Goal: Task Accomplishment & Management: Manage account settings

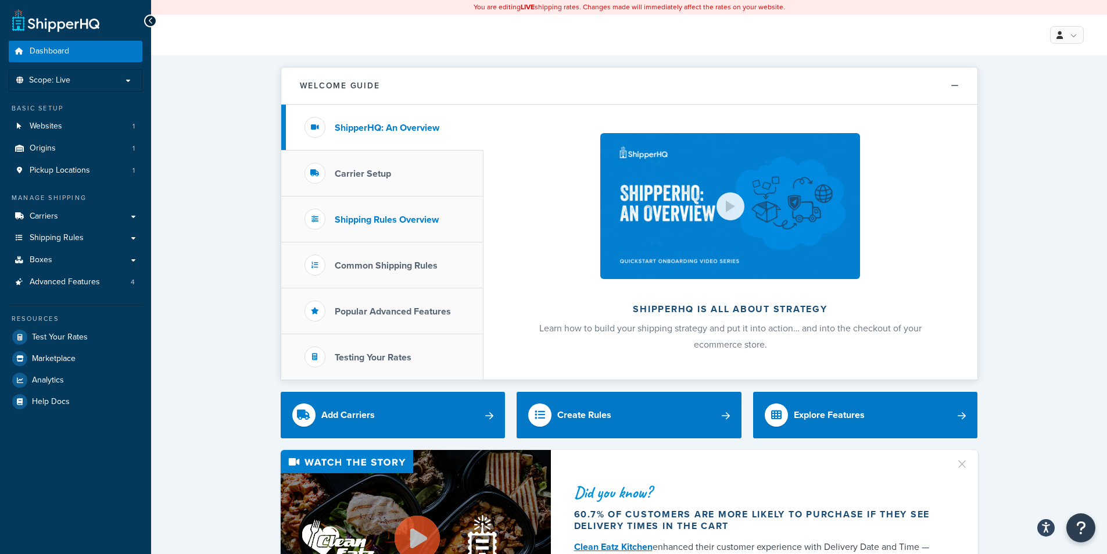
click at [383, 216] on h3 "Shipping Rules Overview" at bounding box center [387, 219] width 104 height 10
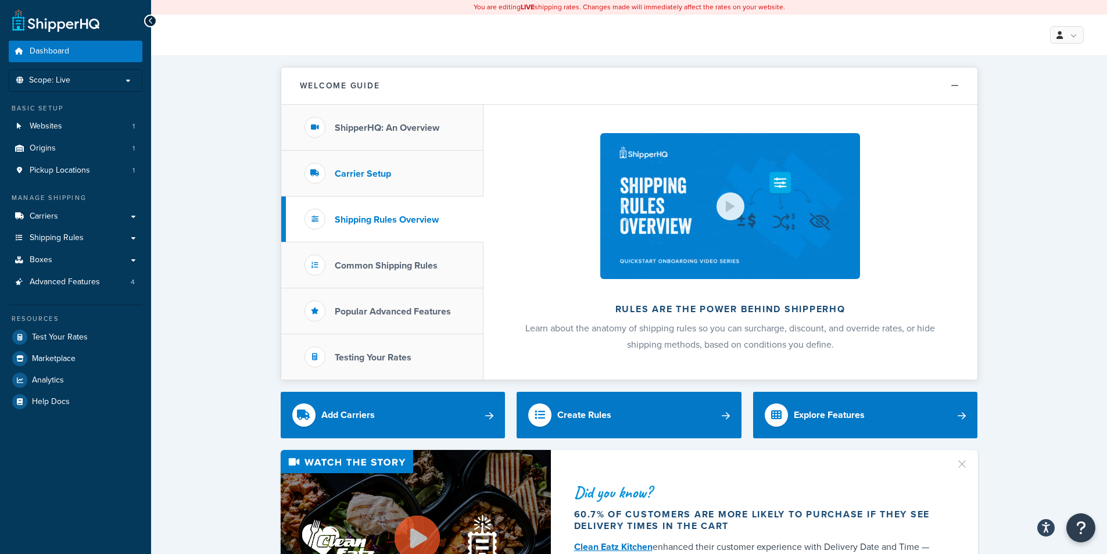
click at [353, 172] on h3 "Carrier Setup" at bounding box center [363, 174] width 56 height 10
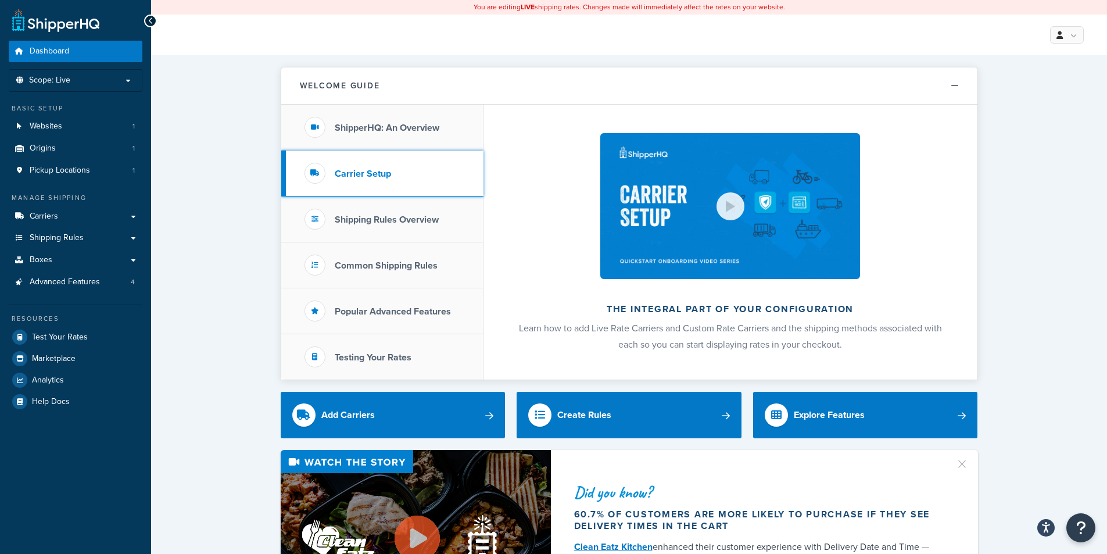
click at [309, 174] on div at bounding box center [315, 173] width 21 height 21
click at [346, 174] on h3 "Carrier Setup" at bounding box center [363, 174] width 56 height 10
click at [95, 218] on link "Carriers" at bounding box center [76, 217] width 134 height 22
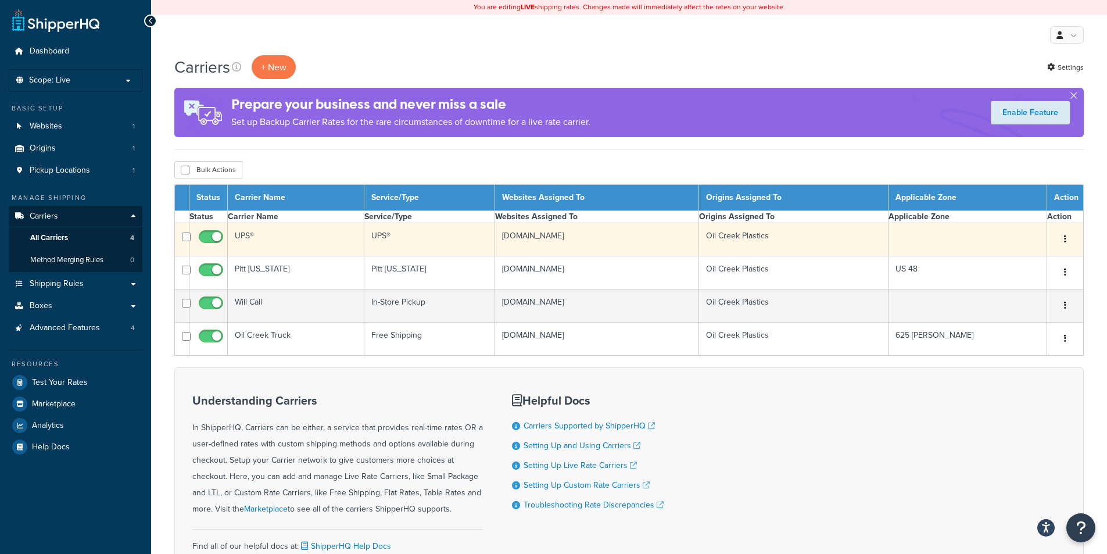
click at [241, 237] on td "UPS®" at bounding box center [296, 239] width 137 height 33
click at [238, 238] on td "UPS®" at bounding box center [296, 239] width 137 height 33
click at [241, 234] on td "UPS®" at bounding box center [296, 239] width 137 height 33
click at [288, 236] on td "UPS®" at bounding box center [296, 239] width 137 height 33
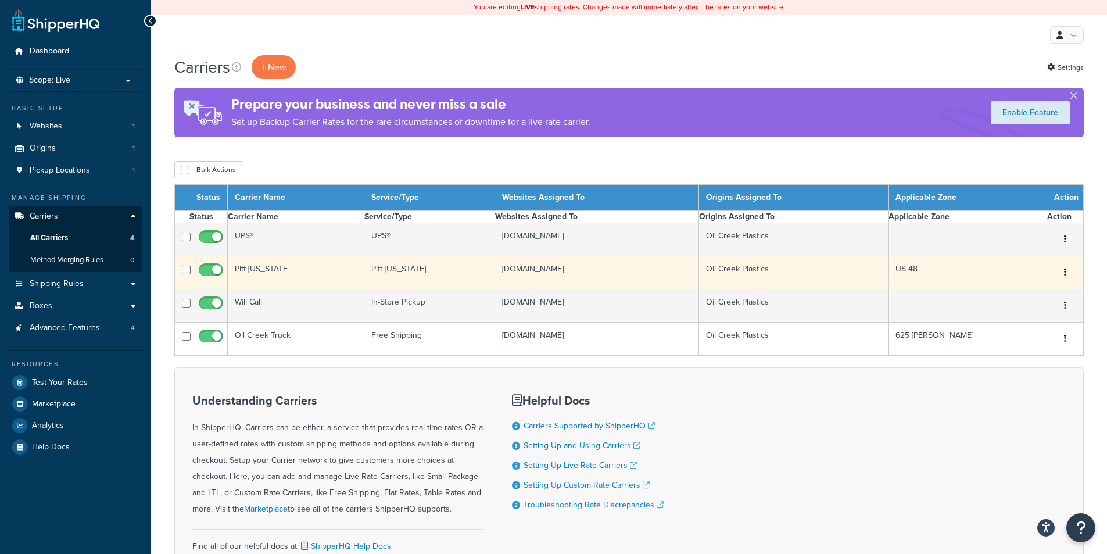
click at [245, 268] on td "Pitt Ohio" at bounding box center [296, 272] width 137 height 33
click at [255, 270] on td "Pitt Ohio" at bounding box center [296, 272] width 137 height 33
click at [316, 270] on td "Pitt Ohio" at bounding box center [296, 272] width 137 height 33
click at [389, 270] on td "Pitt Ohio" at bounding box center [429, 272] width 131 height 33
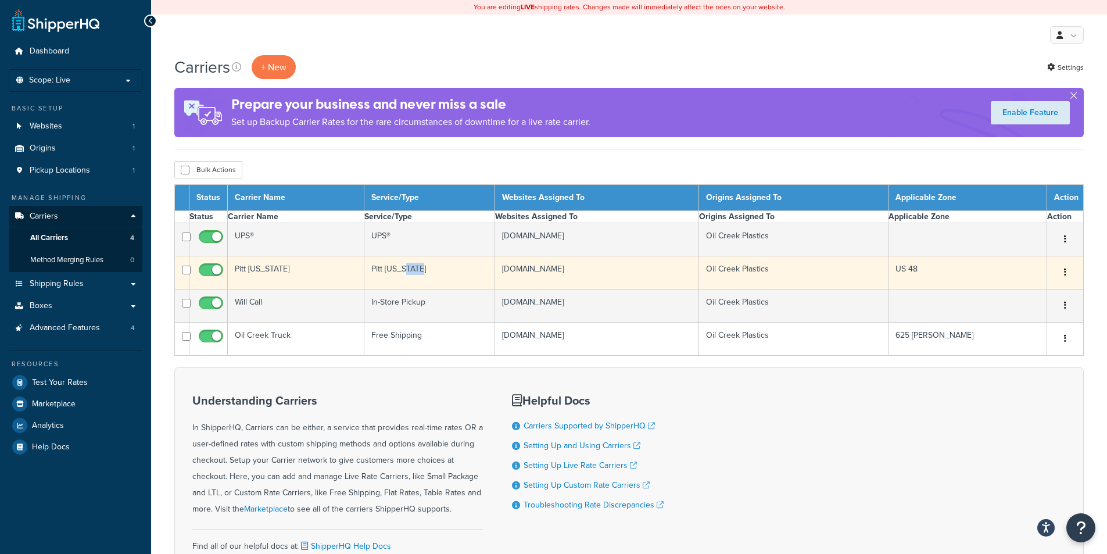
click at [389, 270] on td "Pitt Ohio" at bounding box center [429, 272] width 131 height 33
click at [445, 272] on td "Pitt Ohio" at bounding box center [429, 272] width 131 height 33
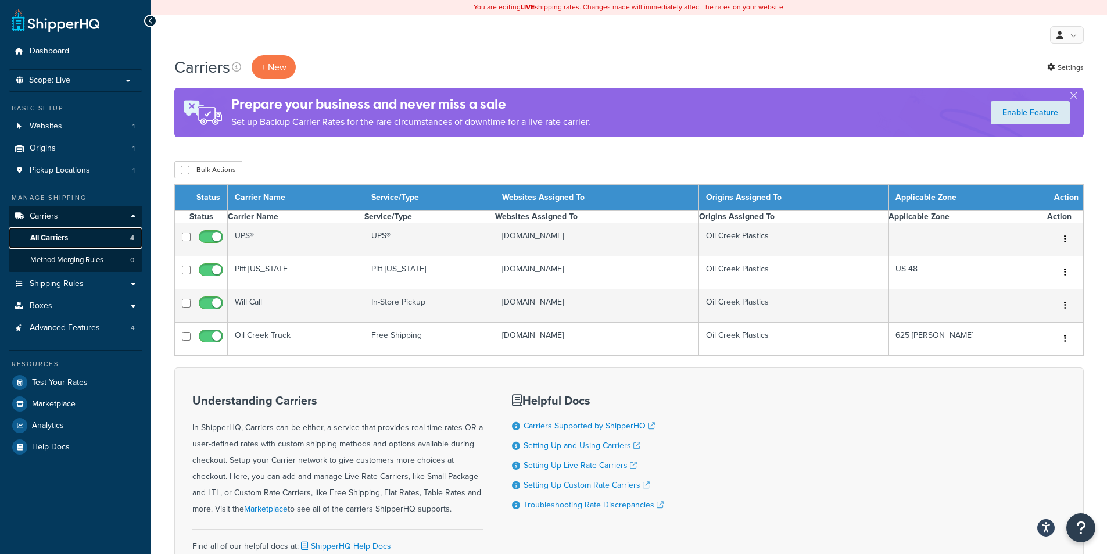
click at [61, 238] on span "All Carriers" at bounding box center [49, 238] width 38 height 10
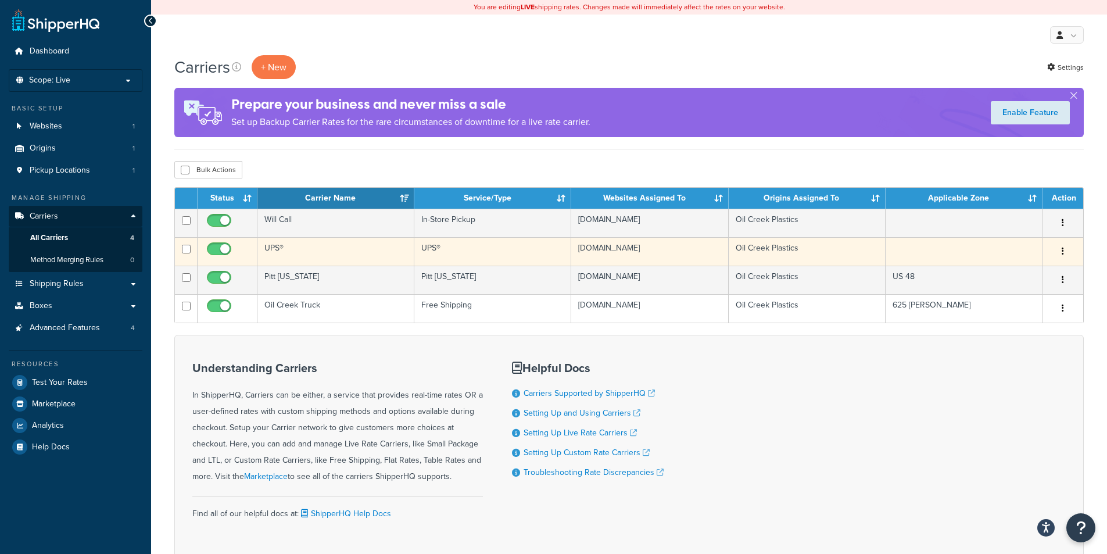
click at [1064, 255] on button "button" at bounding box center [1063, 251] width 16 height 19
click at [1006, 274] on link "Edit" at bounding box center [1016, 275] width 92 height 24
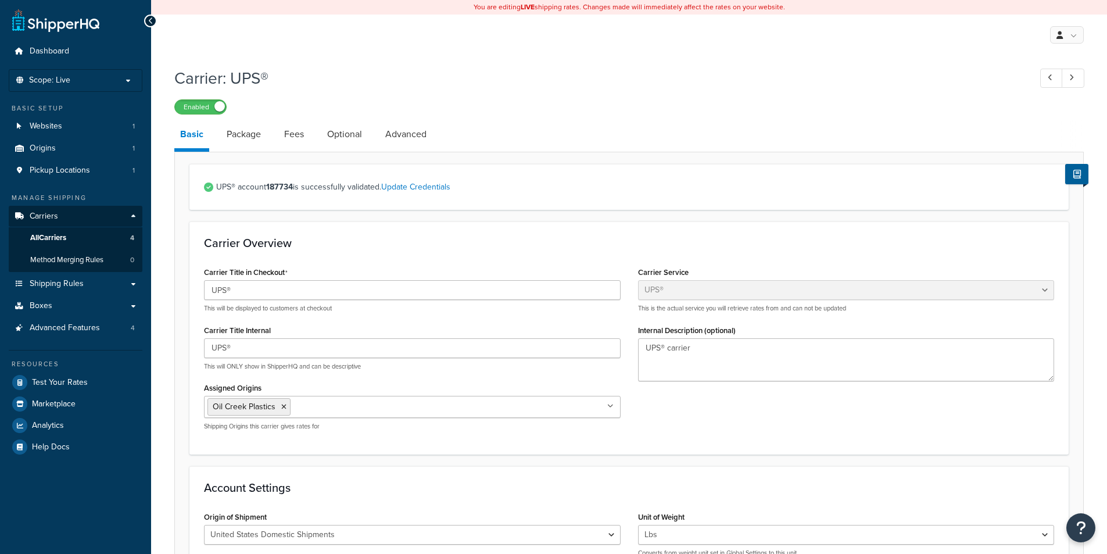
select select "ups"
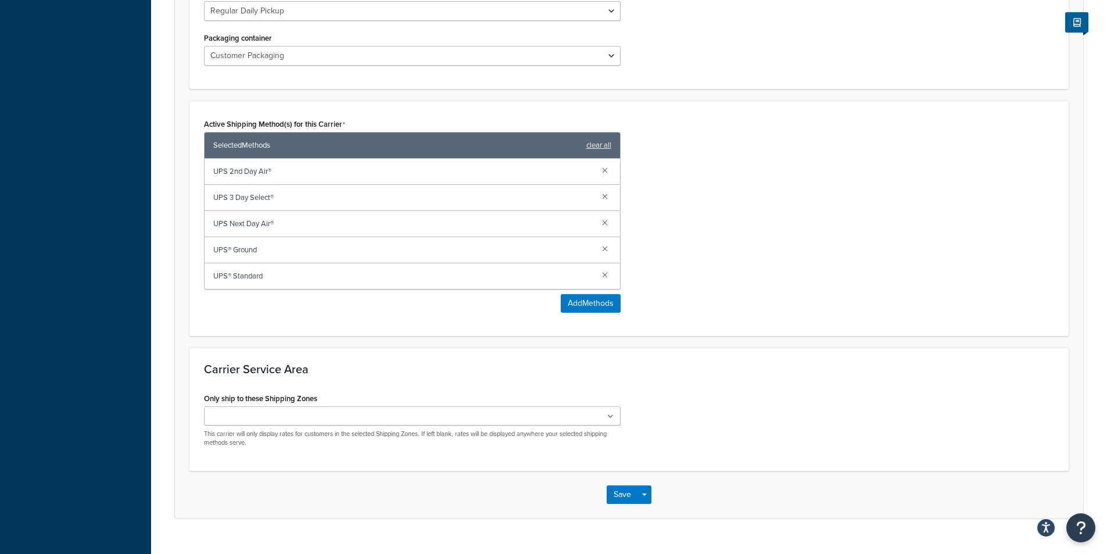
scroll to position [650, 0]
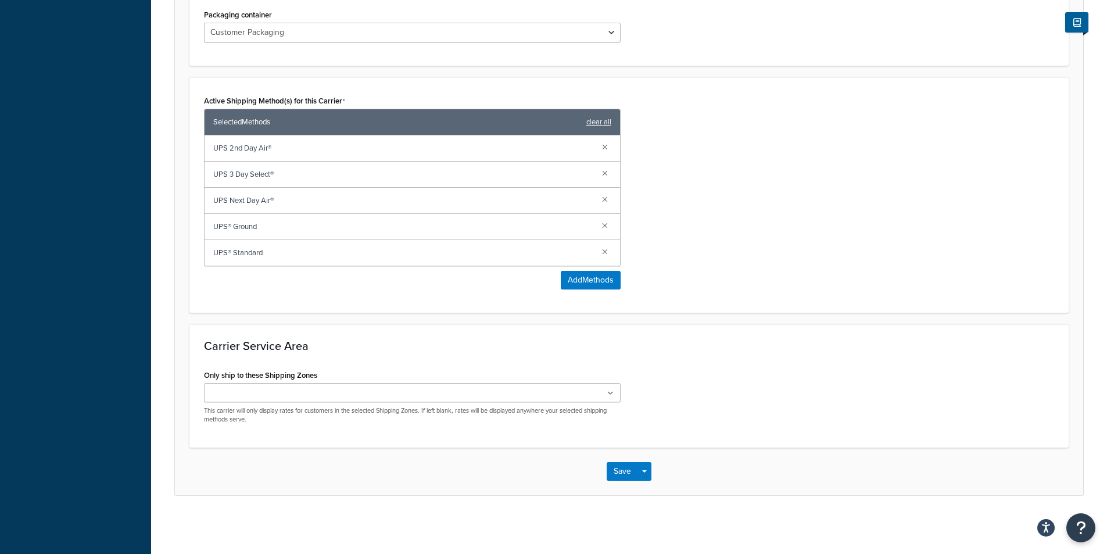
click at [613, 392] on icon at bounding box center [610, 393] width 6 height 7
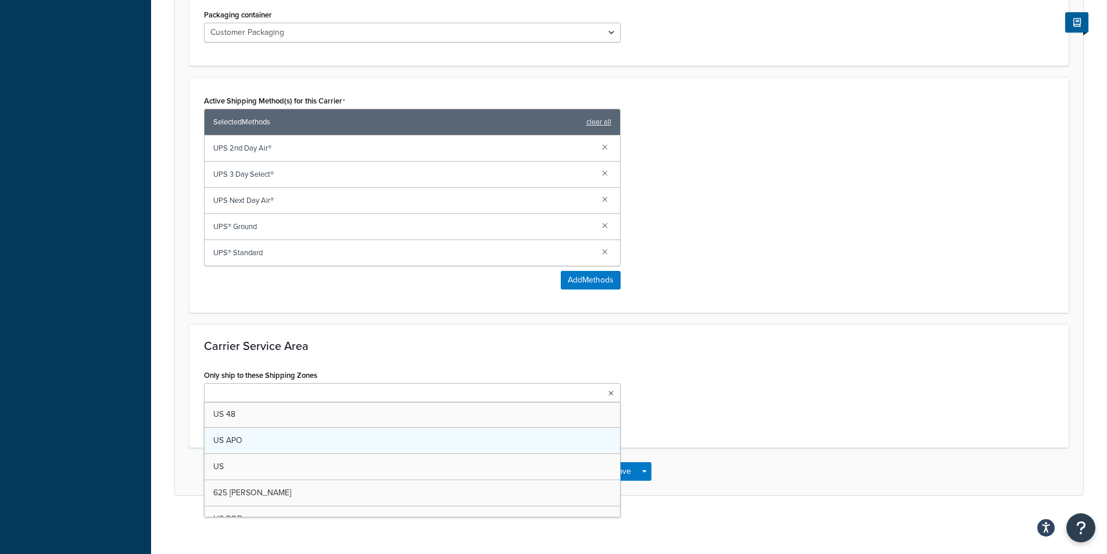
scroll to position [41, 0]
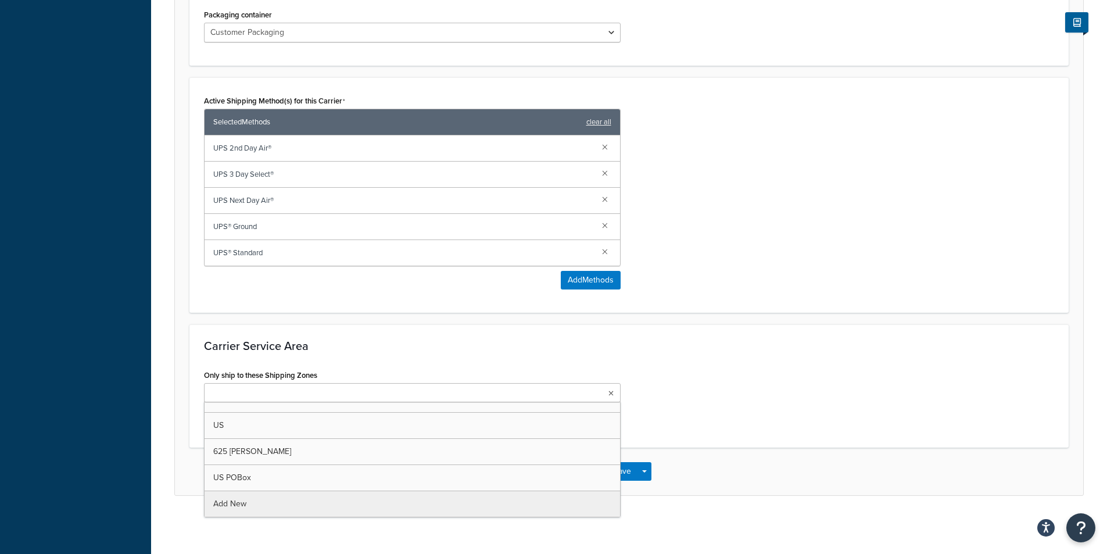
click at [373, 357] on div "Carrier Service Area Only ship to these Shipping Zones US 48 US APO US 625 Mile…" at bounding box center [628, 385] width 879 height 123
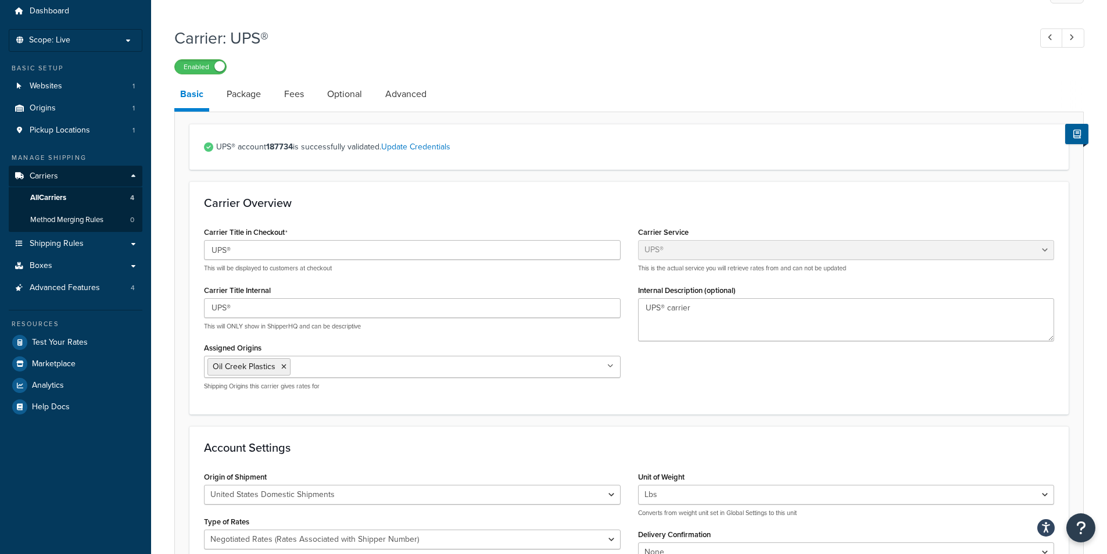
scroll to position [0, 0]
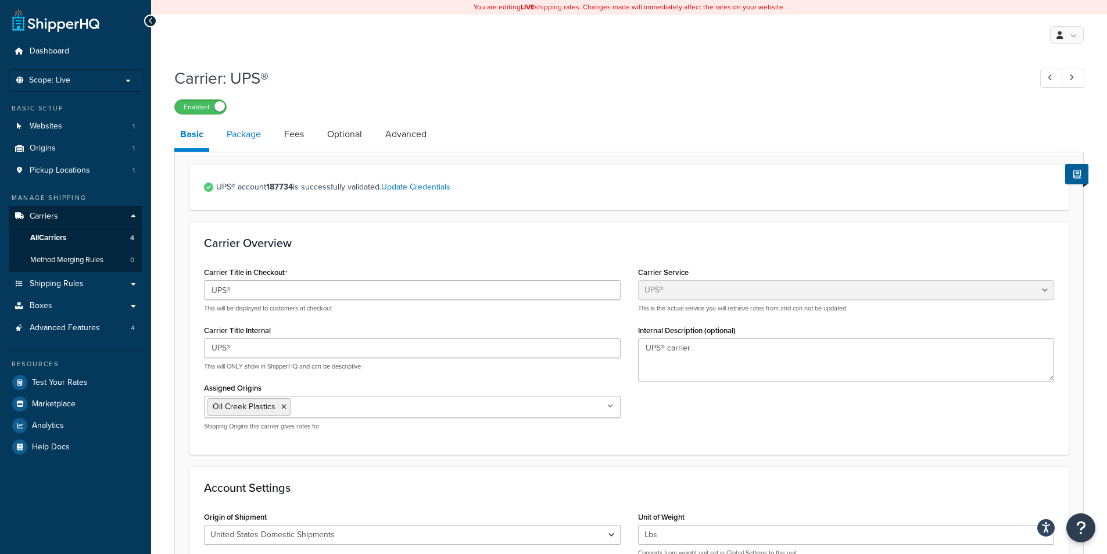
click at [252, 138] on link "Package" at bounding box center [244, 134] width 46 height 28
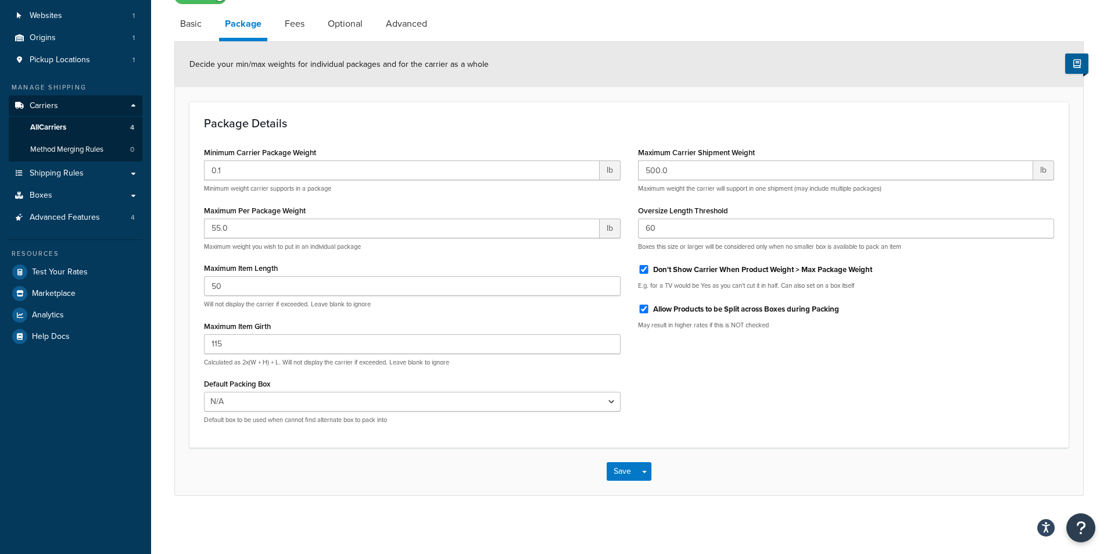
scroll to position [112, 0]
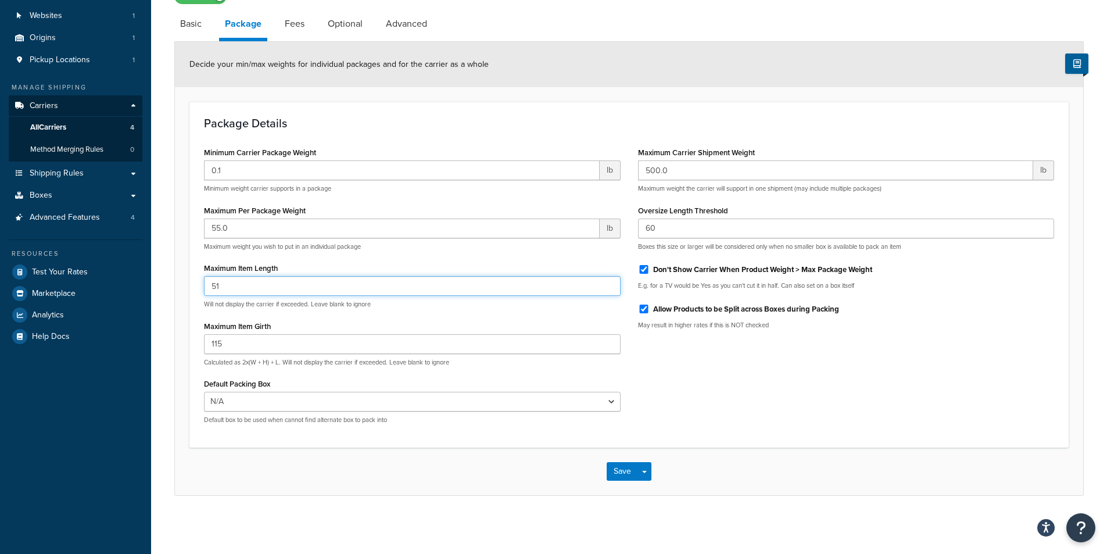
click at [607, 281] on input "51" at bounding box center [412, 286] width 417 height 20
type input "52"
click at [607, 281] on input "52" at bounding box center [412, 286] width 417 height 20
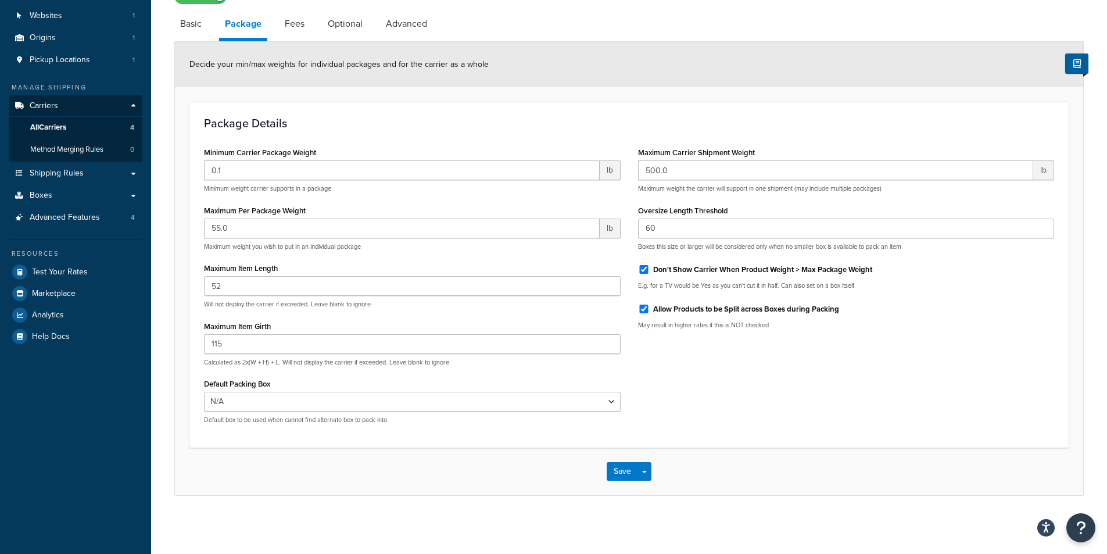
click at [463, 262] on div "Maximum Item Length 52 Will not display the carrier if exceeded. Leave blank to…" at bounding box center [412, 284] width 417 height 49
click at [300, 18] on link "Fees" at bounding box center [294, 24] width 31 height 28
select select "item"
select select "AFTER"
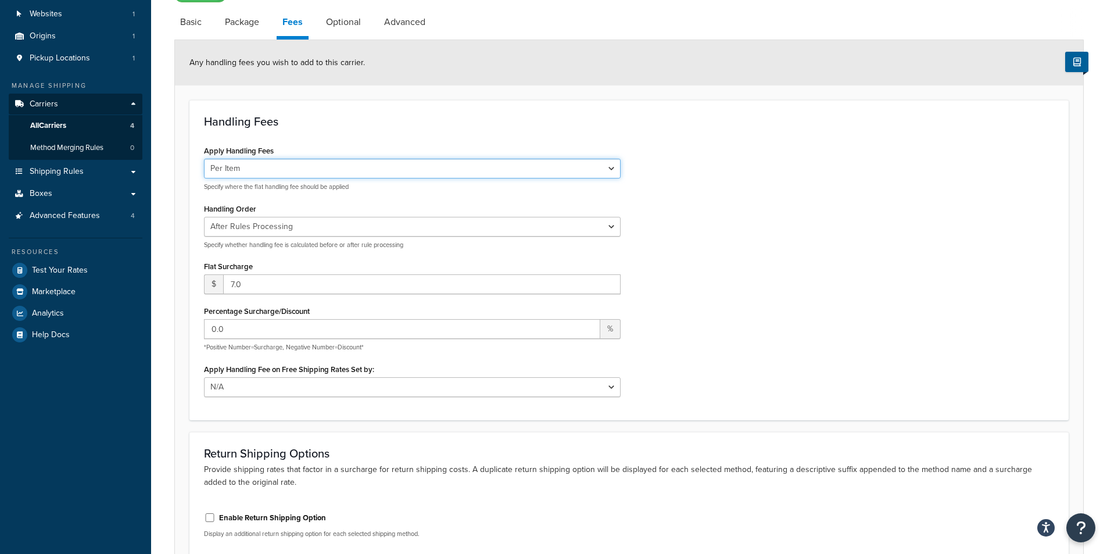
click at [495, 173] on select "Per Order Per Item Per Package" at bounding box center [412, 169] width 417 height 20
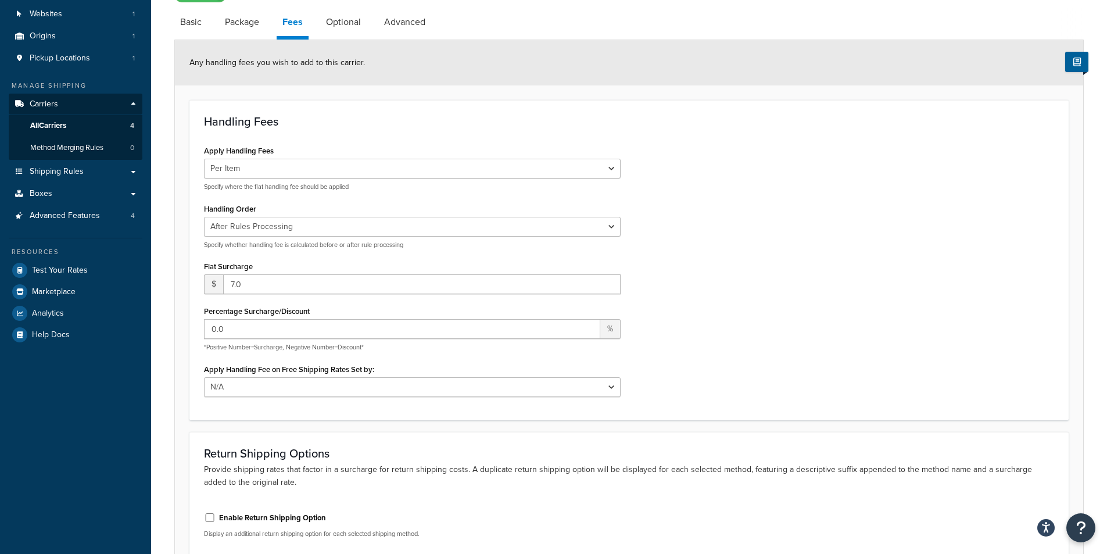
click at [357, 141] on div "Handling Fees Apply Handling Fees Per Order Per Item Per Package Specify where …" at bounding box center [628, 260] width 879 height 320
click at [612, 388] on select "N/A Fixed/Free Shipping Methods Free Promotion Rules All Free Shipping" at bounding box center [412, 387] width 417 height 20
click at [691, 386] on div "Apply Handling Fees Per Order Per Item Per Package Specify where the flat handl…" at bounding box center [629, 273] width 868 height 263
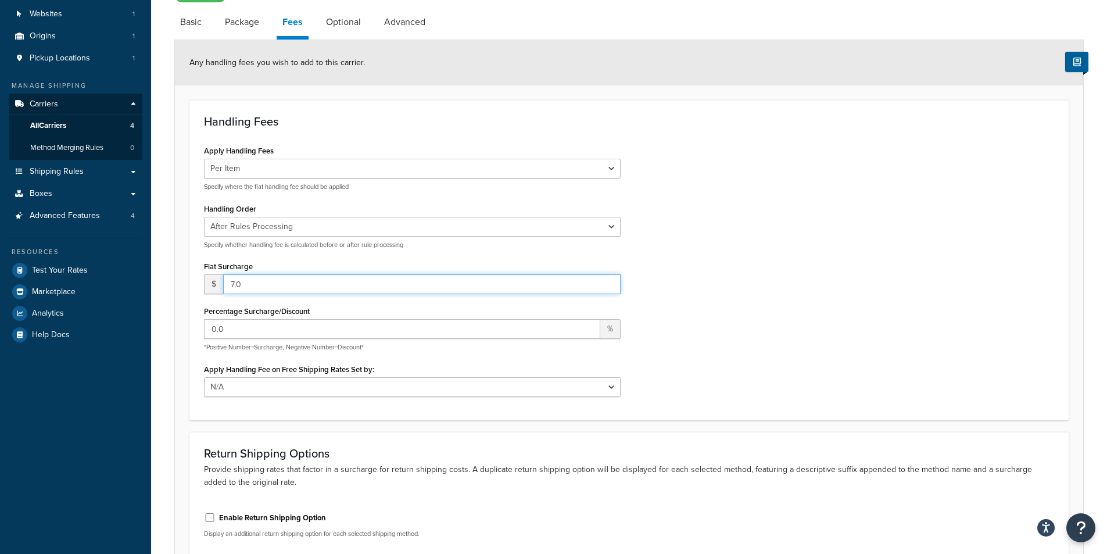
click at [561, 285] on input "7.0" at bounding box center [422, 284] width 398 height 20
click at [609, 282] on input "8" at bounding box center [422, 284] width 398 height 20
click at [609, 282] on input "9" at bounding box center [422, 284] width 398 height 20
type input "10"
click at [609, 282] on input "10" at bounding box center [422, 284] width 398 height 20
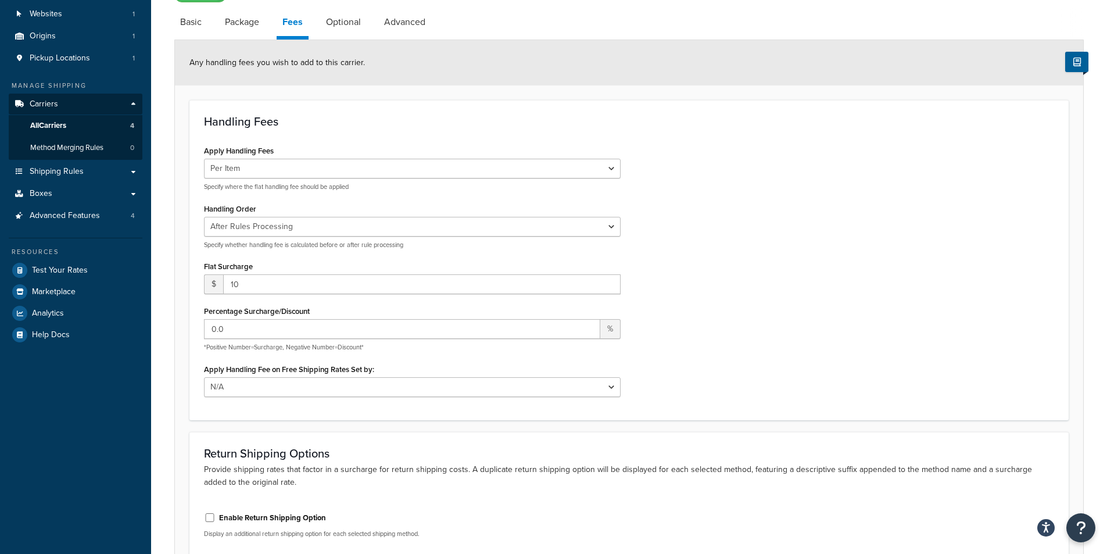
click at [651, 274] on div "Apply Handling Fees Per Order Per Item Per Package Specify where the flat handl…" at bounding box center [629, 273] width 868 height 263
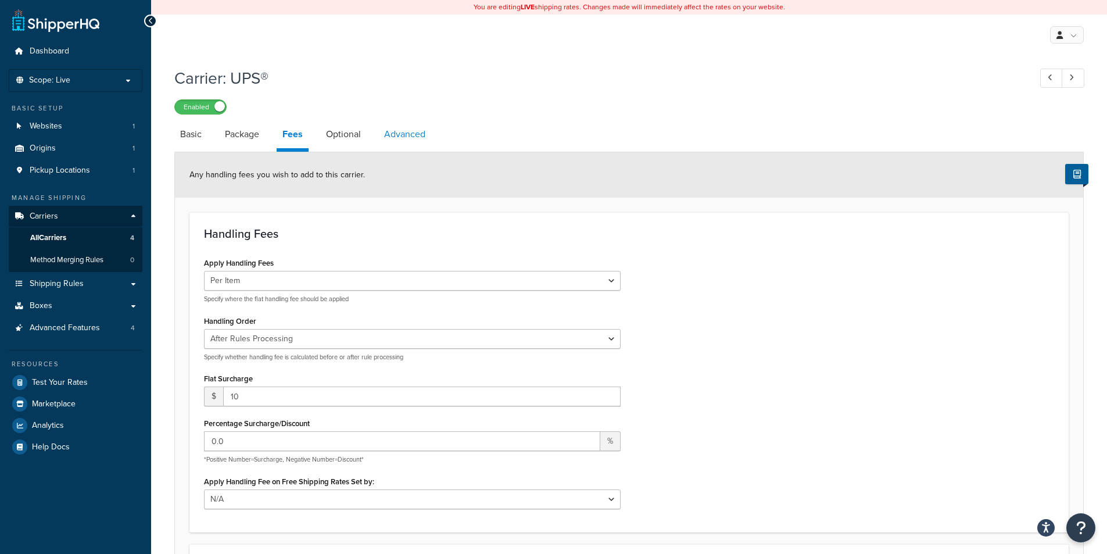
click at [389, 137] on link "Advanced" at bounding box center [404, 134] width 53 height 28
select select "false"
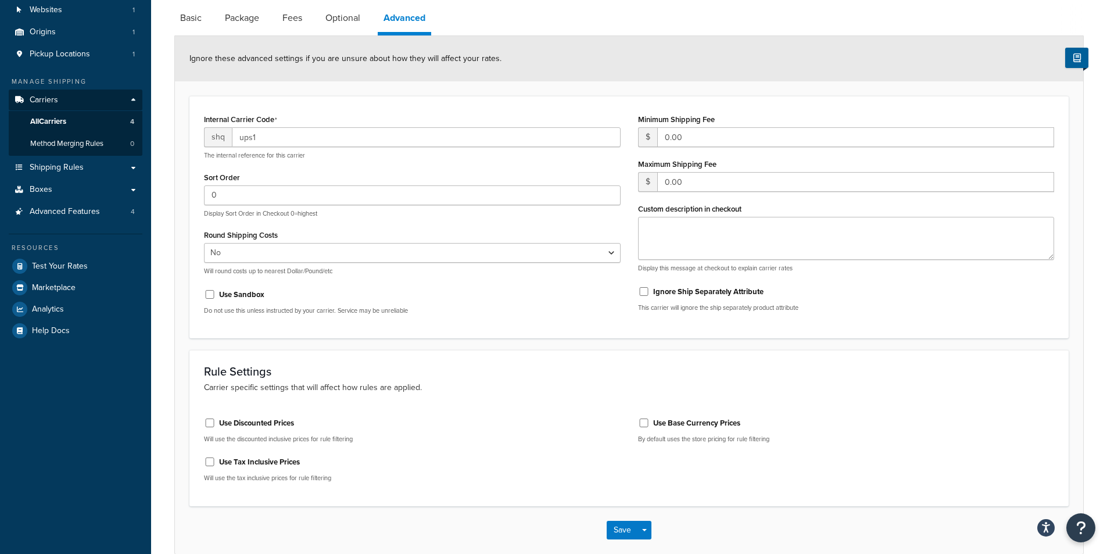
scroll to position [176, 0]
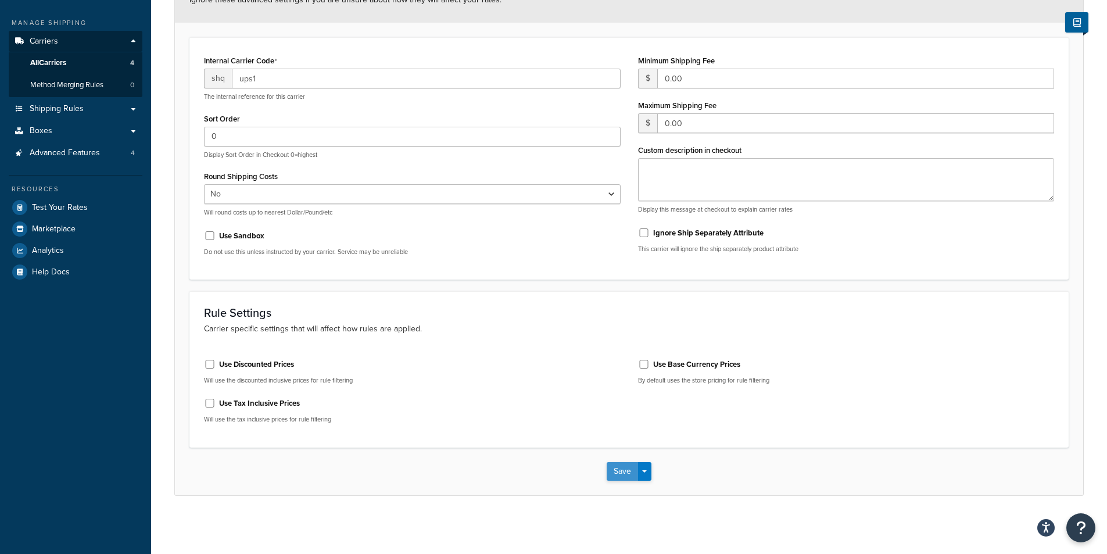
click at [616, 467] on button "Save" at bounding box center [622, 471] width 31 height 19
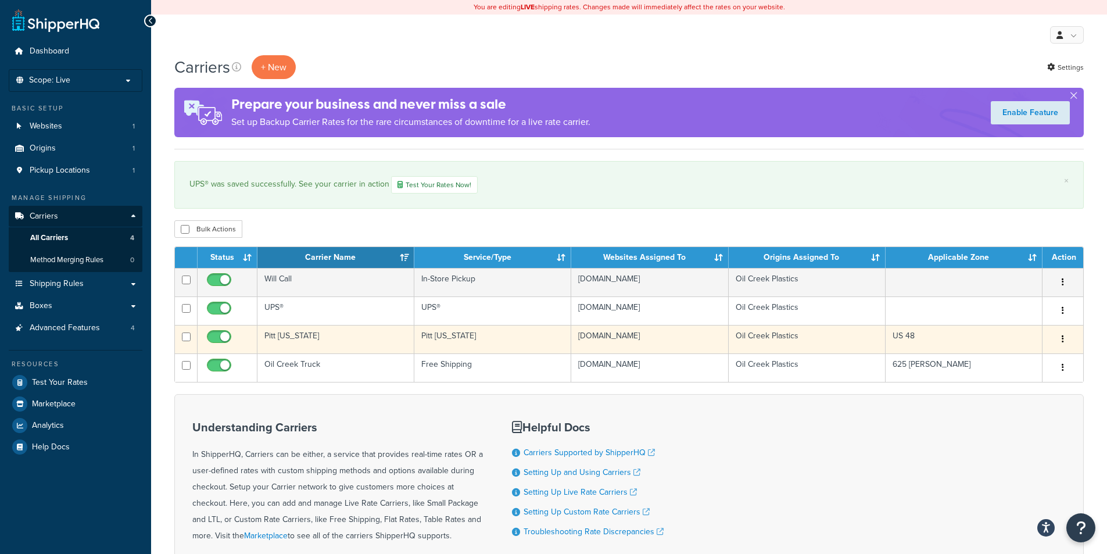
click at [1062, 338] on icon "button" at bounding box center [1063, 339] width 2 height 8
click at [1008, 364] on link "Edit" at bounding box center [1016, 364] width 92 height 24
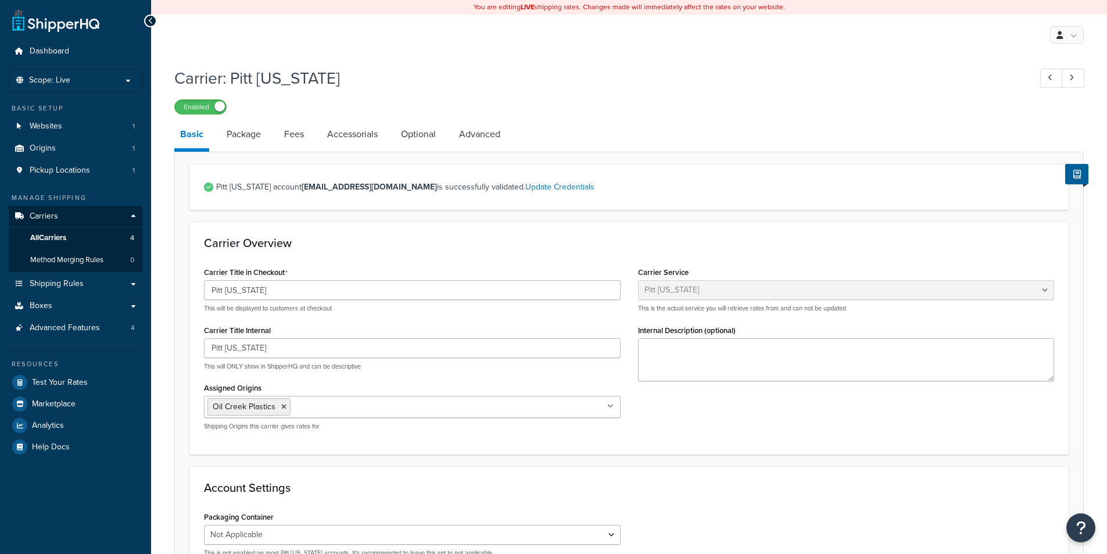
select select "pittOhioFreight"
click at [298, 133] on link "Fees" at bounding box center [293, 134] width 31 height 28
select select "AFTER"
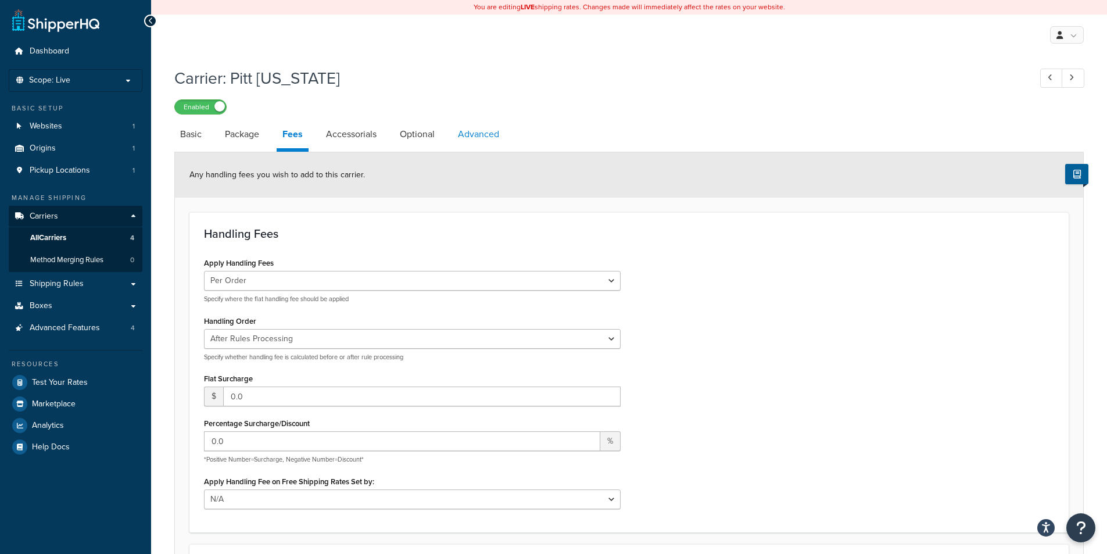
click at [478, 138] on link "Advanced" at bounding box center [478, 134] width 53 height 28
select select "false"
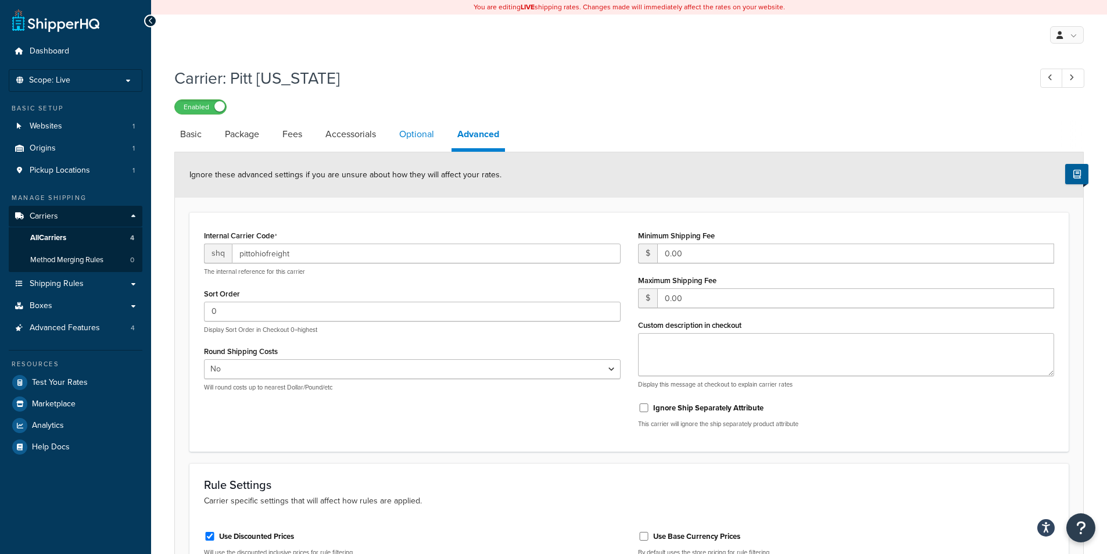
click at [416, 131] on link "Optional" at bounding box center [416, 134] width 46 height 28
select select "55"
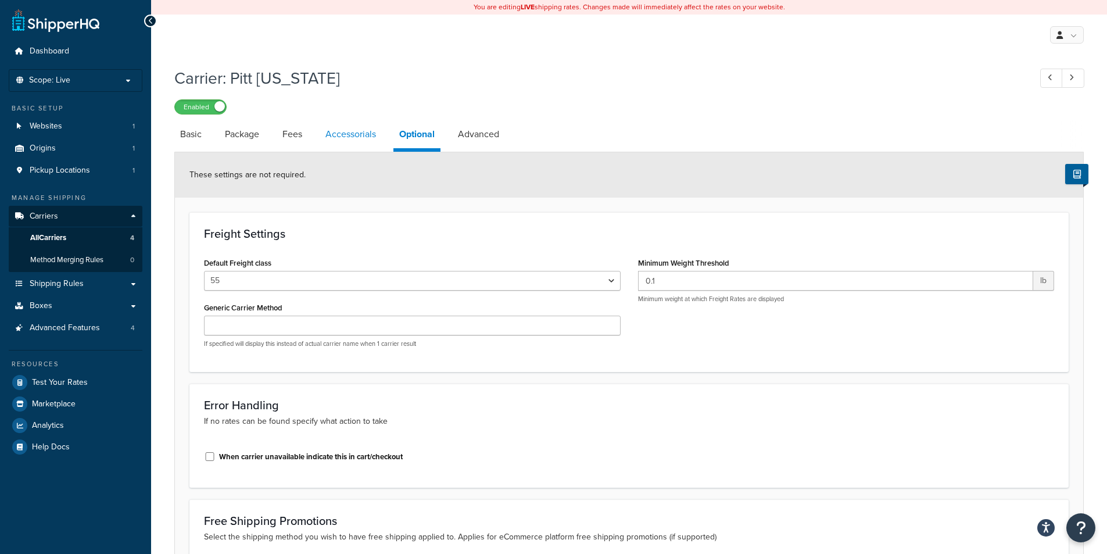
click at [356, 137] on link "Accessorials" at bounding box center [351, 134] width 62 height 28
select select "residential"
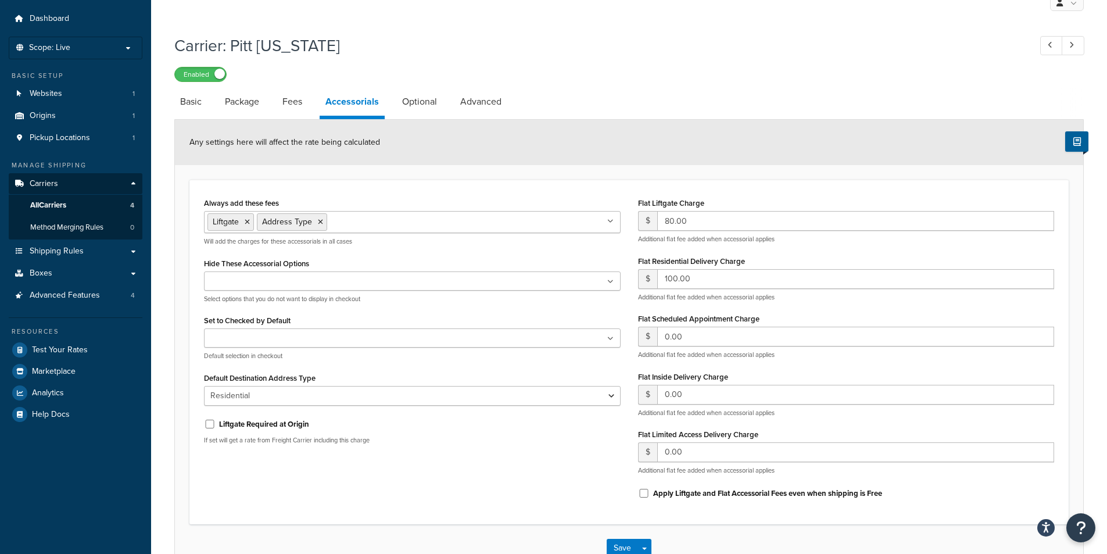
scroll to position [58, 0]
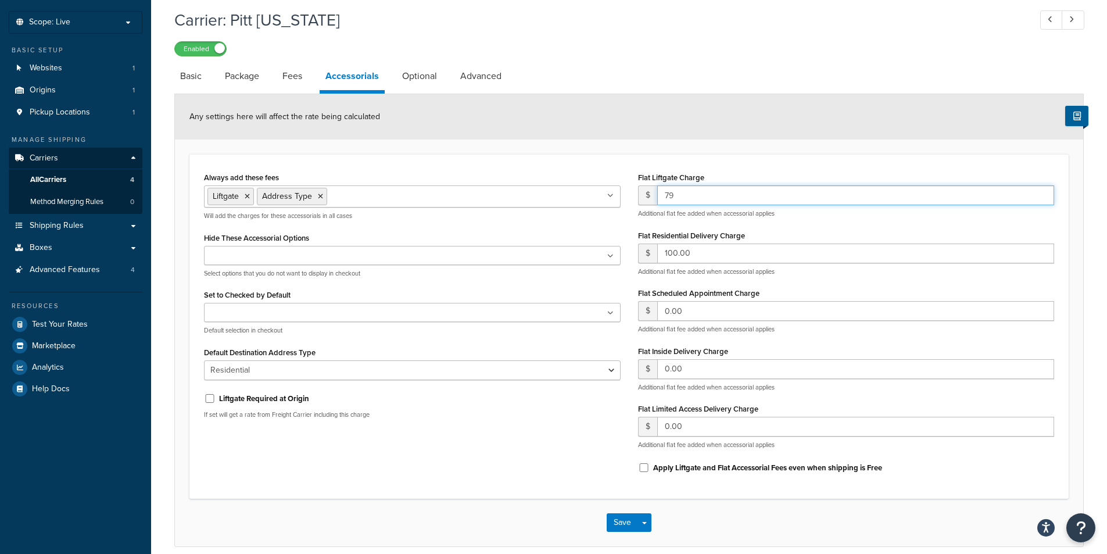
click at [1041, 200] on input "79" at bounding box center [856, 195] width 398 height 20
click at [1041, 200] on input "78" at bounding box center [856, 195] width 398 height 20
click at [1041, 200] on input "77" at bounding box center [856, 195] width 398 height 20
click at [1041, 200] on input "76" at bounding box center [856, 195] width 398 height 20
click at [1041, 200] on input "75" at bounding box center [856, 195] width 398 height 20
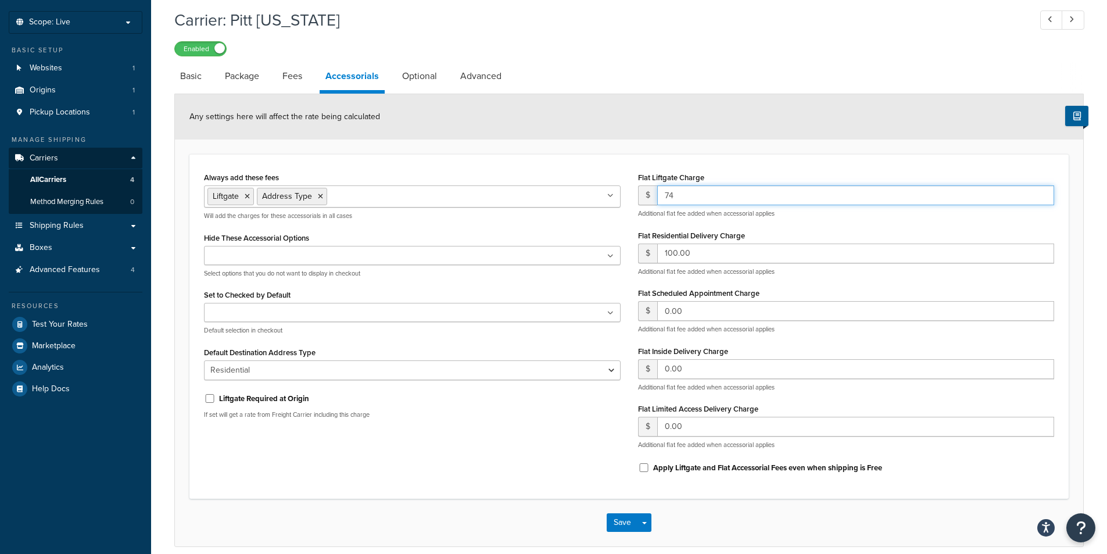
click at [1041, 200] on input "74" at bounding box center [856, 195] width 398 height 20
click at [1041, 200] on input "73" at bounding box center [856, 195] width 398 height 20
click at [1041, 200] on input "72" at bounding box center [856, 195] width 398 height 20
click at [1041, 200] on input "71" at bounding box center [856, 195] width 398 height 20
click at [1041, 200] on input "70" at bounding box center [856, 195] width 398 height 20
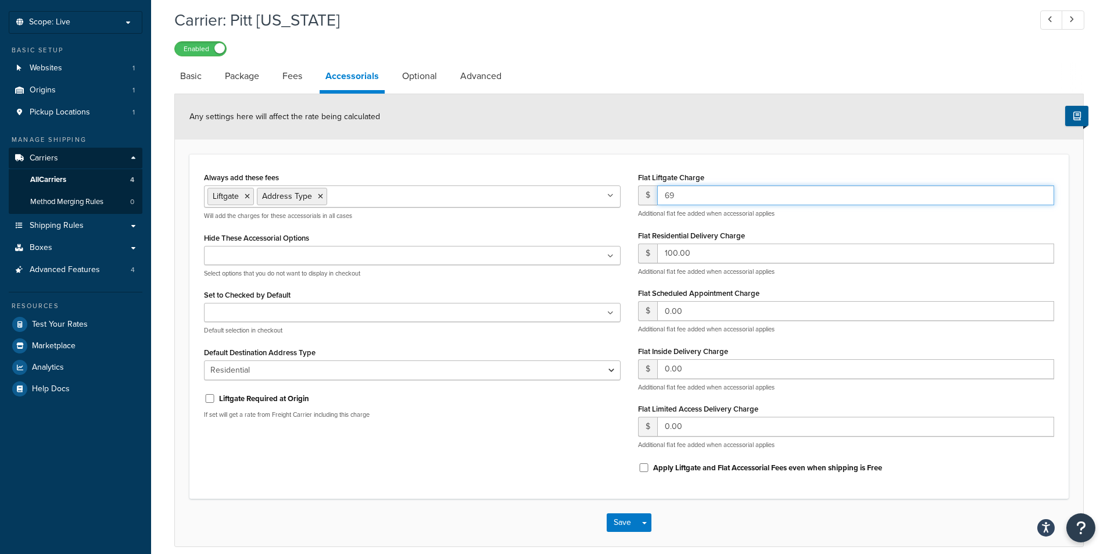
click at [1041, 200] on input "69" at bounding box center [856, 195] width 398 height 20
click at [1041, 200] on input "68" at bounding box center [856, 195] width 398 height 20
click at [1041, 200] on input "67" at bounding box center [856, 195] width 398 height 20
click at [1041, 200] on input "66" at bounding box center [856, 195] width 398 height 20
click at [1041, 200] on input "65" at bounding box center [856, 195] width 398 height 20
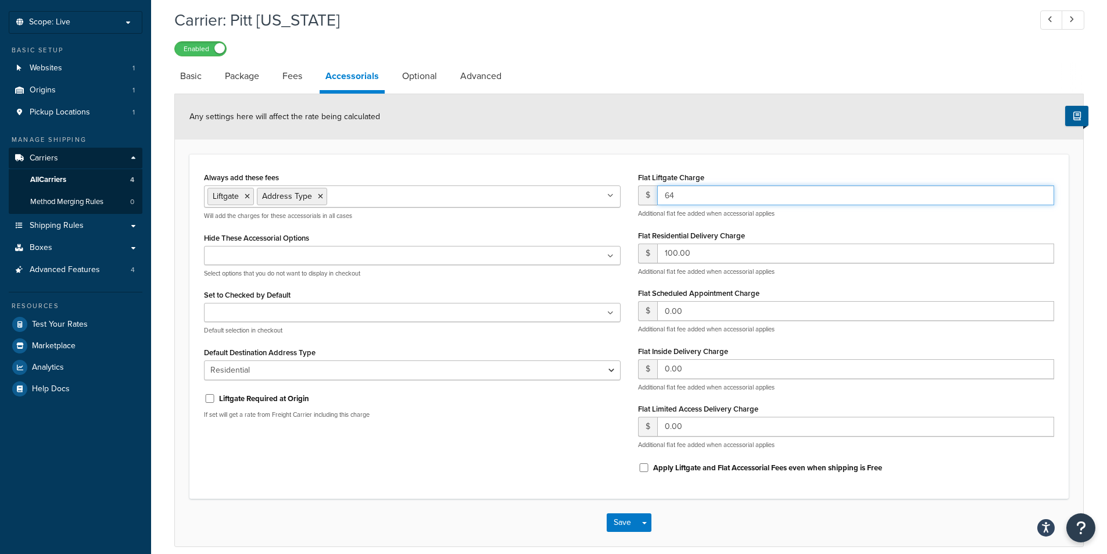
click at [1041, 200] on input "64" at bounding box center [856, 195] width 398 height 20
click at [1041, 200] on input "63" at bounding box center [856, 195] width 398 height 20
click at [1041, 200] on input "62" at bounding box center [856, 195] width 398 height 20
click at [1041, 200] on input "61" at bounding box center [856, 195] width 398 height 20
type input "60"
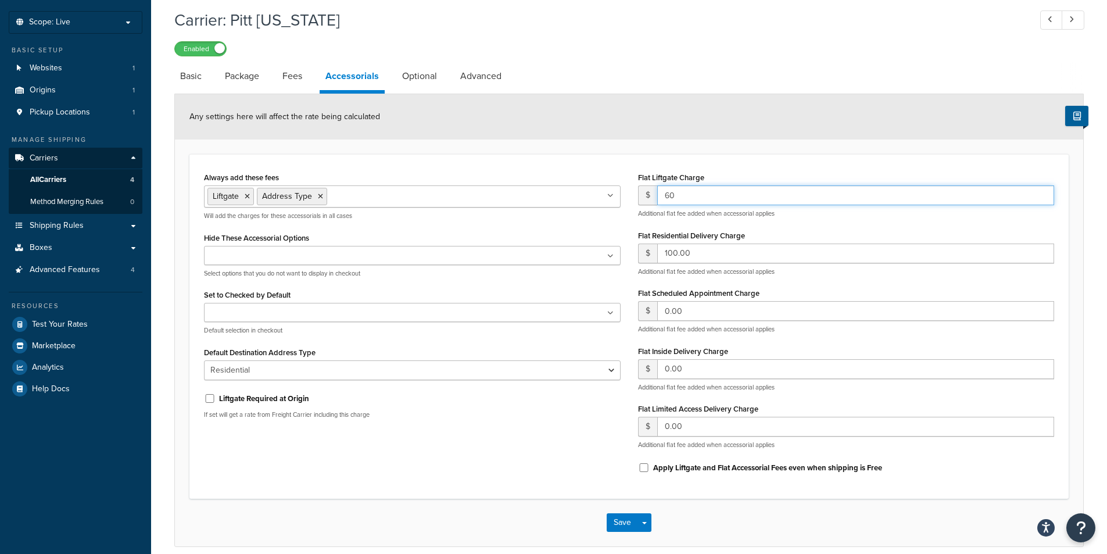
click at [1041, 200] on input "60" at bounding box center [856, 195] width 398 height 20
click at [1041, 256] on input "99" at bounding box center [856, 254] width 398 height 20
click at [1041, 256] on input "98" at bounding box center [856, 254] width 398 height 20
click at [1041, 256] on input "97" at bounding box center [856, 254] width 398 height 20
click at [1041, 256] on input "96" at bounding box center [856, 254] width 398 height 20
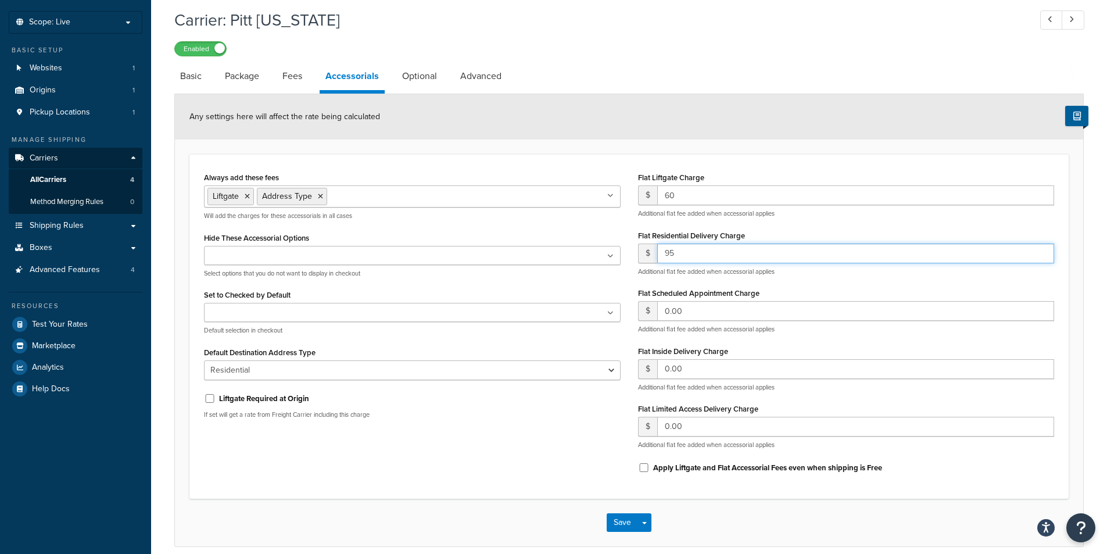
click at [1041, 256] on input "95" at bounding box center [856, 254] width 398 height 20
click at [1041, 256] on input "94" at bounding box center [856, 254] width 398 height 20
click at [1041, 256] on input "93" at bounding box center [856, 254] width 398 height 20
click at [1041, 256] on input "92" at bounding box center [856, 254] width 398 height 20
click at [1041, 256] on input "91" at bounding box center [856, 254] width 398 height 20
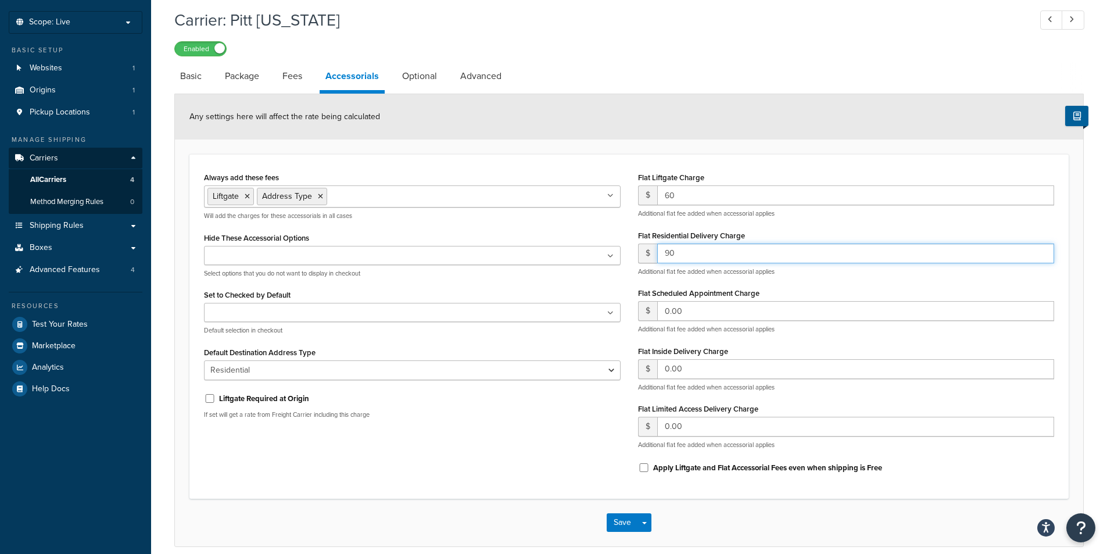
click at [1041, 256] on input "90" at bounding box center [856, 254] width 398 height 20
click at [1041, 256] on input "89" at bounding box center [856, 254] width 398 height 20
click at [1041, 256] on input "88" at bounding box center [856, 254] width 398 height 20
click at [1041, 256] on input "87" at bounding box center [856, 254] width 398 height 20
click at [1041, 256] on input "86" at bounding box center [856, 254] width 398 height 20
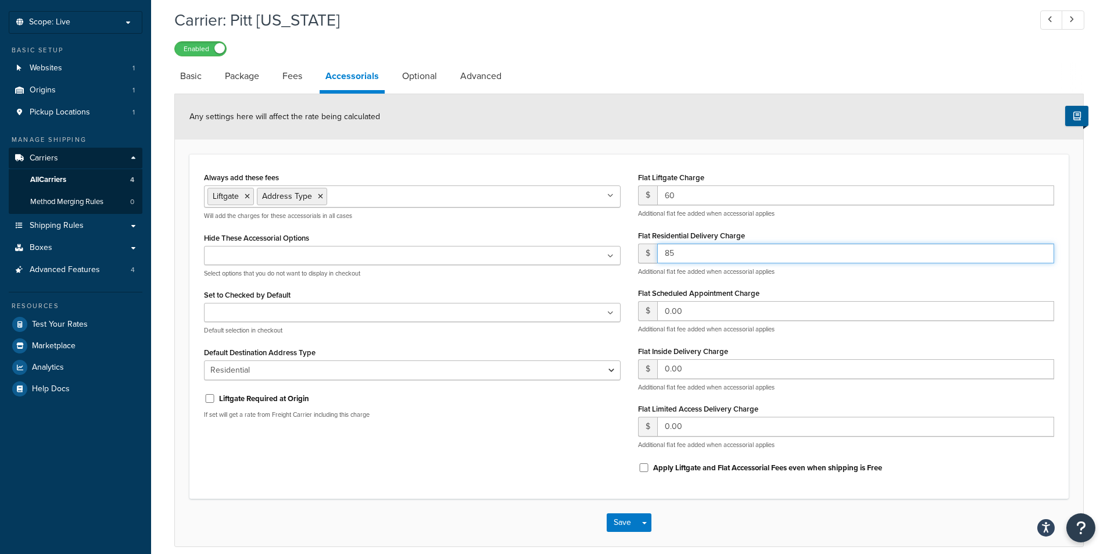
type input "85"
click at [1041, 256] on input "85" at bounding box center [856, 254] width 398 height 20
click at [428, 79] on link "Optional" at bounding box center [419, 76] width 46 height 28
select select "55"
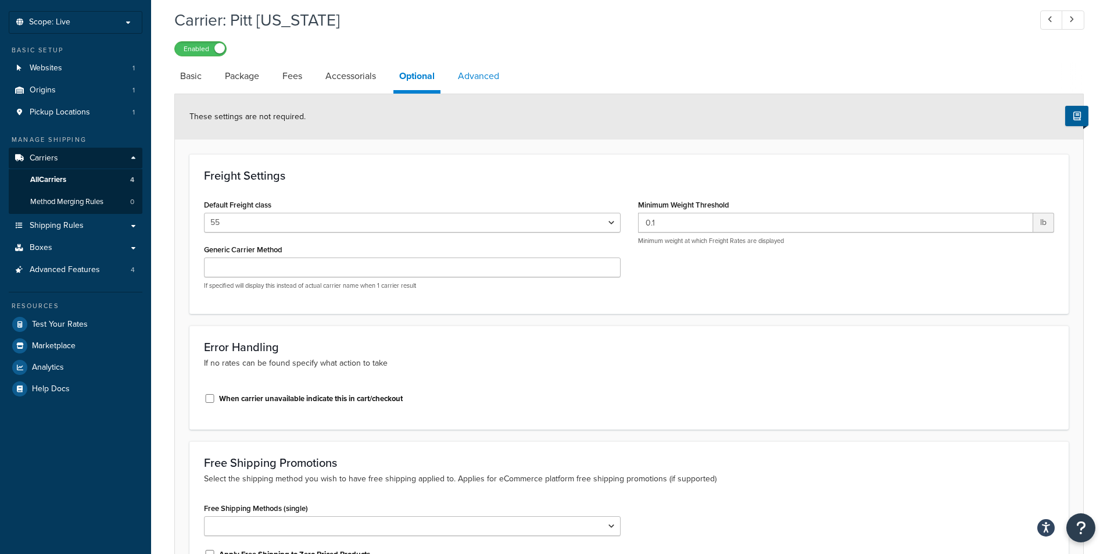
click at [476, 79] on link "Advanced" at bounding box center [478, 76] width 53 height 28
select select "false"
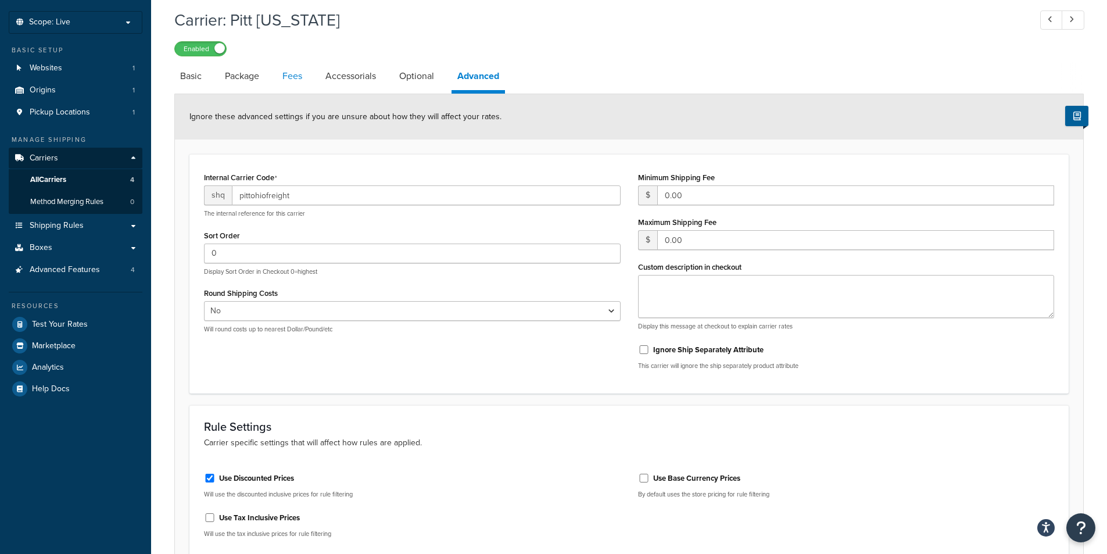
click at [297, 78] on link "Fees" at bounding box center [292, 76] width 31 height 28
select select "AFTER"
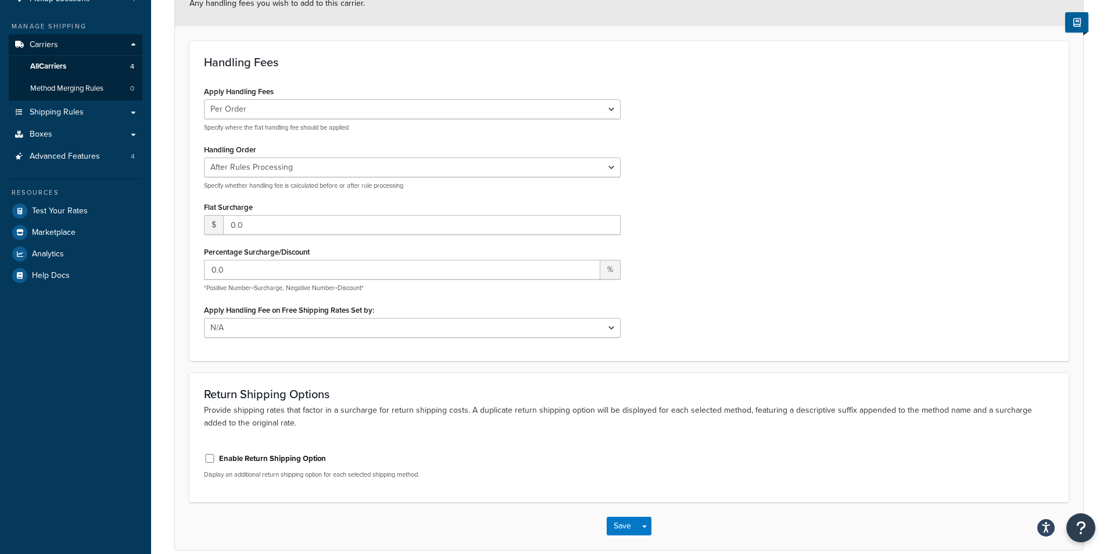
scroll to position [174, 0]
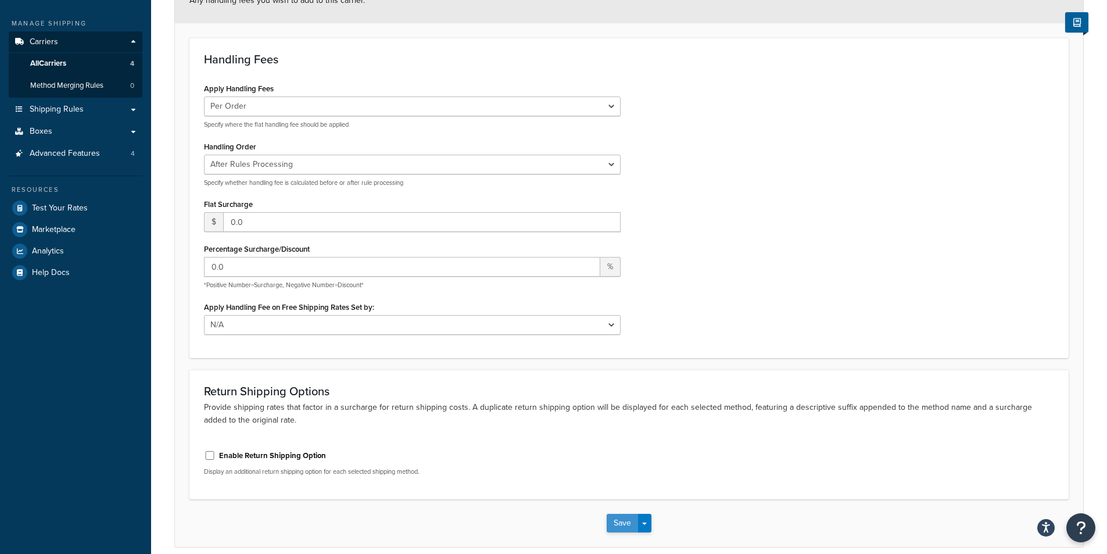
click at [610, 518] on button "Save" at bounding box center [622, 523] width 31 height 19
